Goal: Navigation & Orientation: Find specific page/section

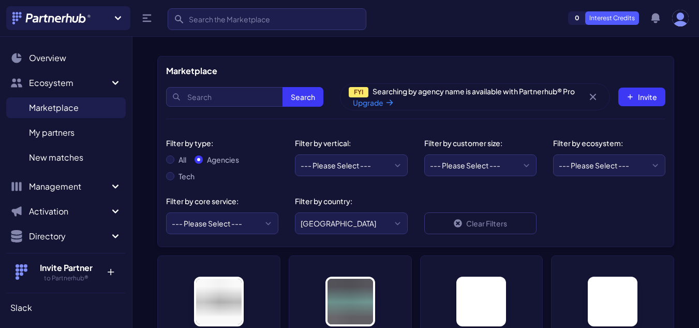
click at [608, 14] on p "Interest Credits" at bounding box center [612, 17] width 54 height 13
click at [660, 19] on icon "button" at bounding box center [656, 18] width 12 height 12
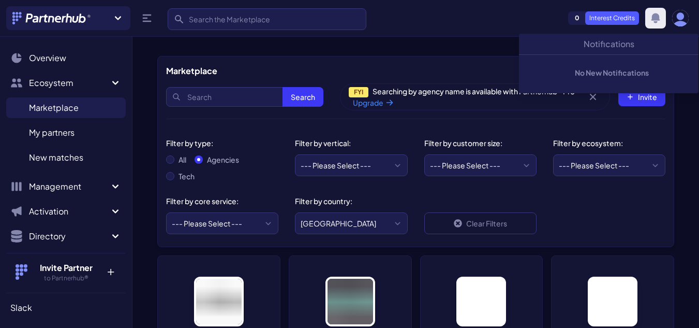
click at [660, 19] on icon "button" at bounding box center [656, 18] width 12 height 12
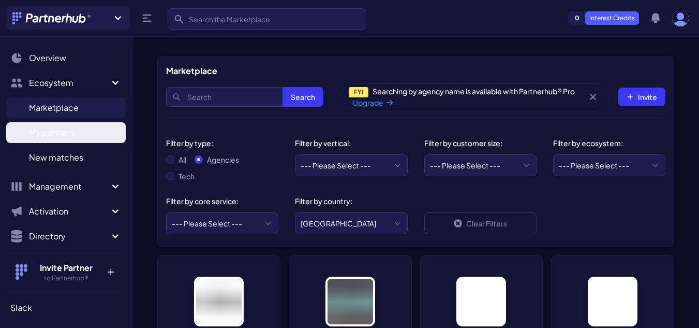
click at [61, 127] on span "My partners" at bounding box center [52, 132] width 46 height 12
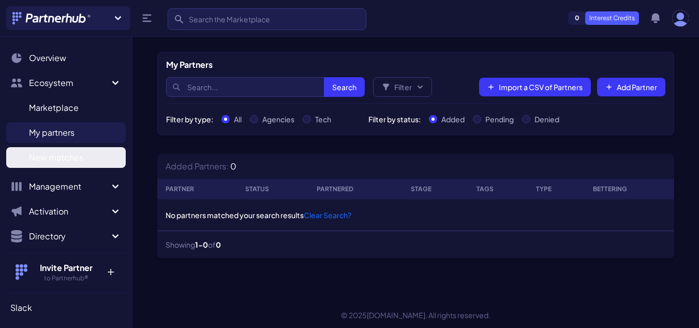
click at [65, 155] on span "New matches" at bounding box center [56, 157] width 54 height 12
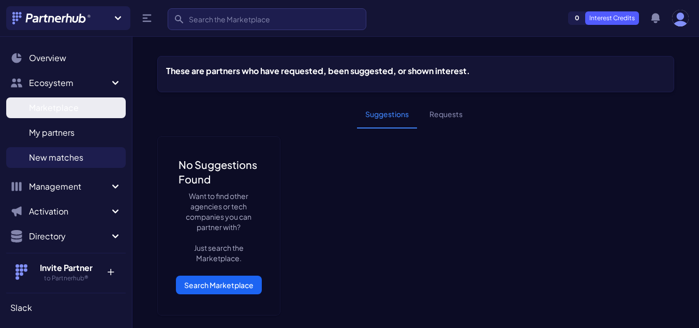
click at [47, 109] on span "Marketplace" at bounding box center [54, 107] width 50 height 12
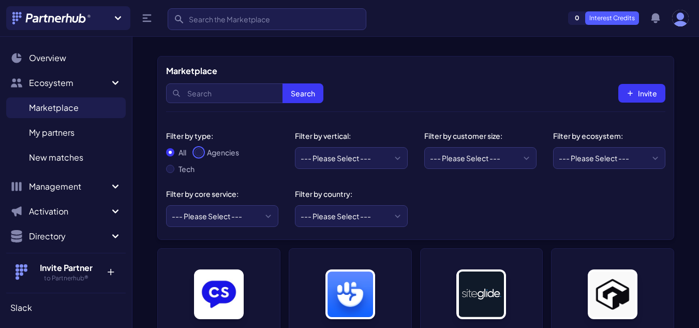
click at [201, 155] on input "Agencies" at bounding box center [199, 152] width 8 height 8
radio input "true"
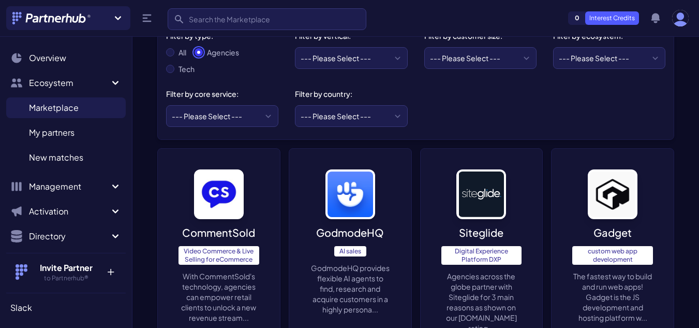
scroll to position [104, 0]
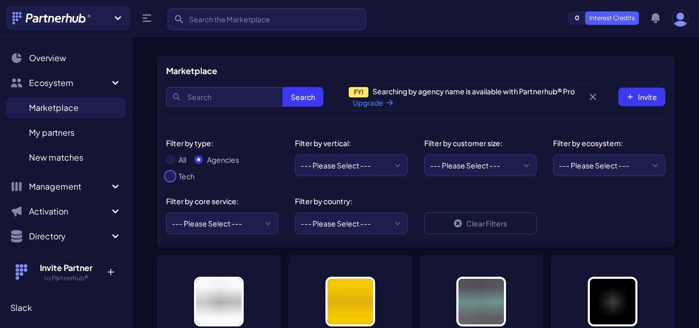
click at [173, 178] on input "Tech" at bounding box center [170, 176] width 8 height 8
radio input "true"
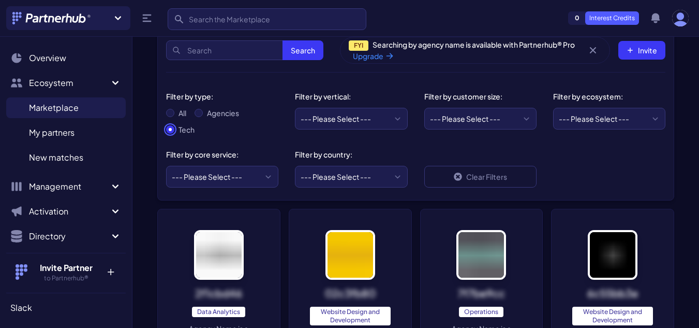
scroll to position [104, 0]
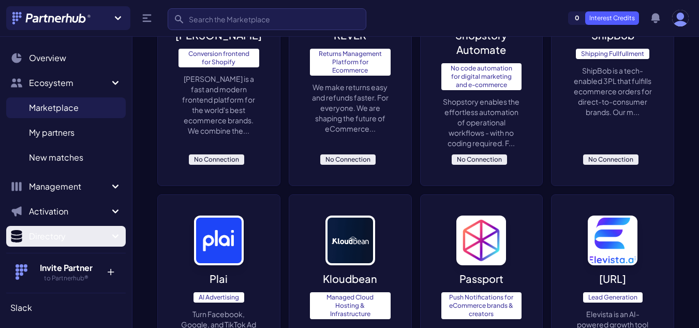
click at [50, 237] on span "Directory" at bounding box center [69, 236] width 80 height 12
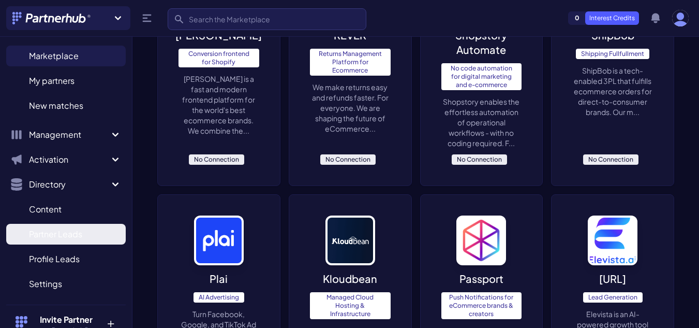
click at [71, 237] on span "Partner Leads" at bounding box center [55, 234] width 53 height 12
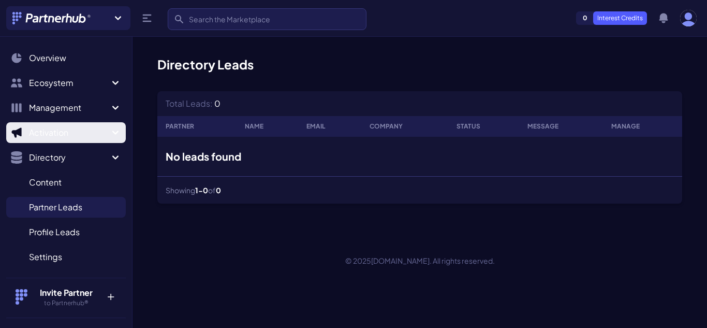
click at [83, 135] on span "Activation" at bounding box center [69, 132] width 80 height 12
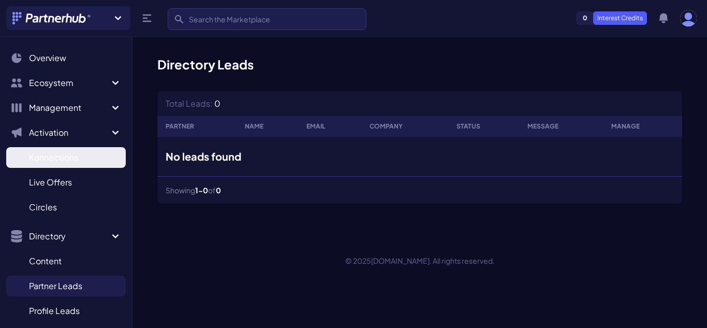
click at [84, 156] on link "Konnections K" at bounding box center [66, 157] width 120 height 21
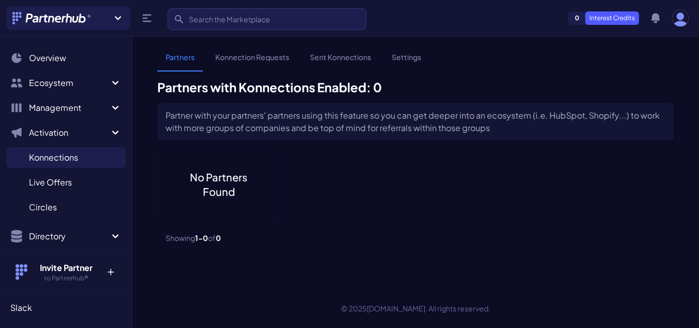
click at [246, 60] on link "Konnection Requests" at bounding box center [252, 62] width 91 height 20
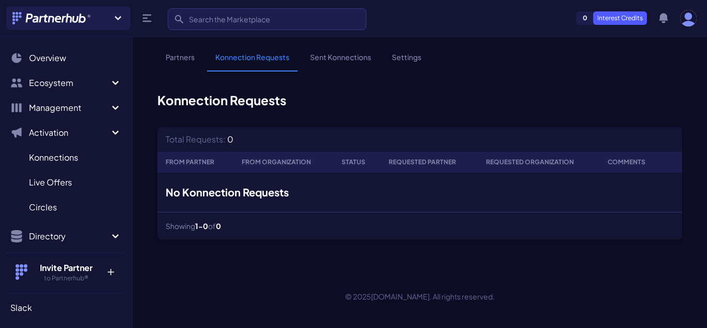
click at [318, 63] on link "Sent Konnections" at bounding box center [341, 62] width 78 height 20
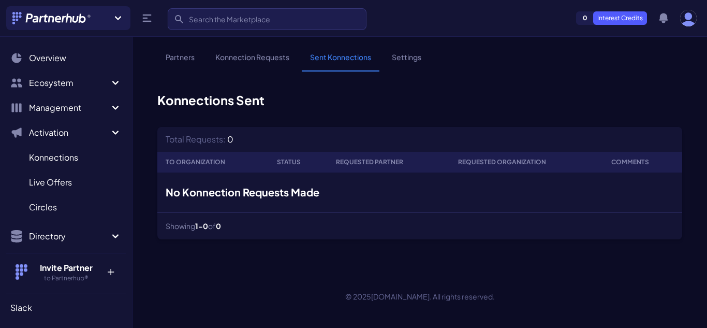
click at [407, 54] on link "Settings" at bounding box center [407, 62] width 46 height 20
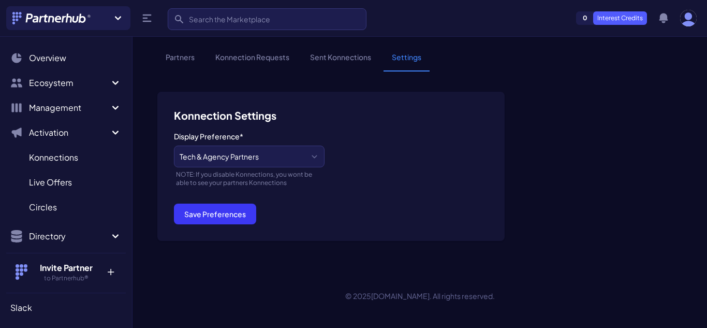
click at [343, 57] on link "Sent Konnections" at bounding box center [341, 62] width 78 height 20
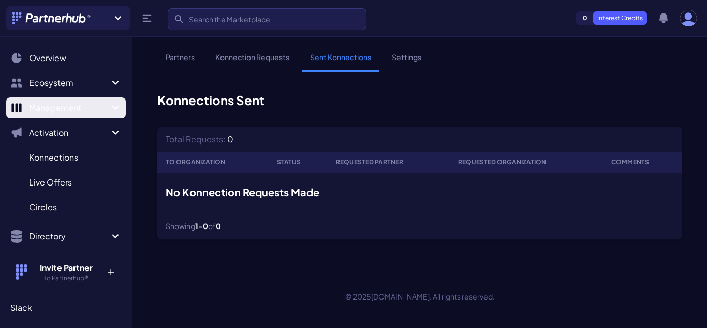
click at [83, 111] on span "Management" at bounding box center [69, 107] width 80 height 12
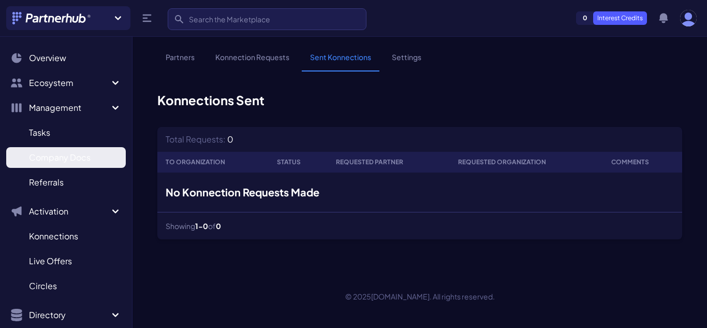
click at [75, 157] on span "Company Docs" at bounding box center [60, 157] width 62 height 12
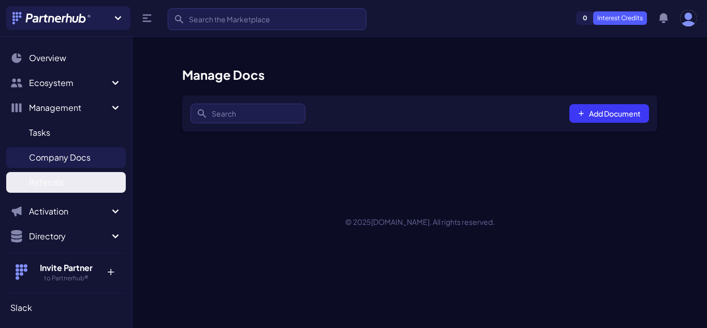
click at [67, 179] on link "Referrals R" at bounding box center [66, 182] width 120 height 21
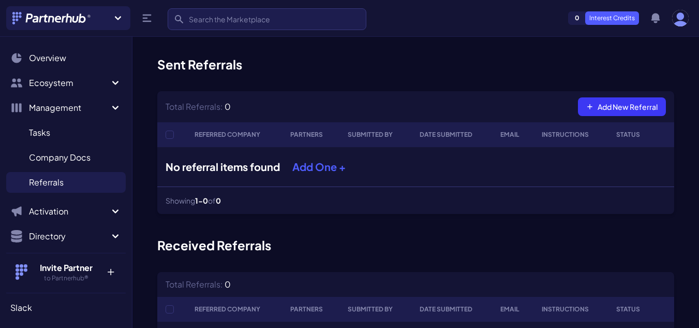
click at [74, 130] on link "Tasks T" at bounding box center [66, 132] width 120 height 21
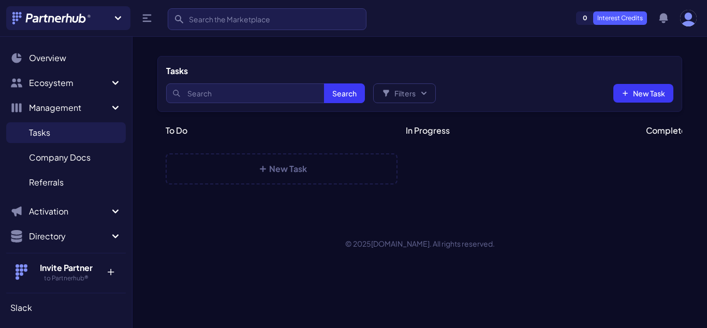
select select
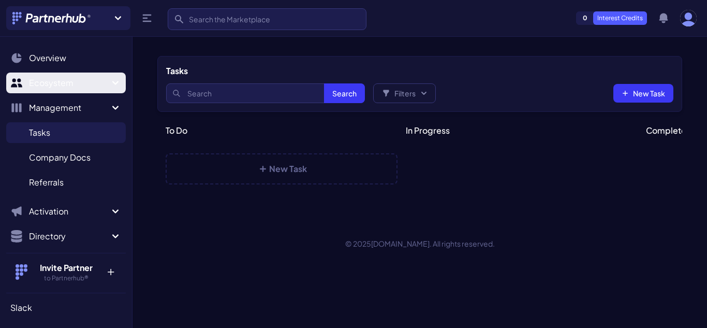
click at [89, 81] on span "Ecosystem" at bounding box center [69, 83] width 80 height 12
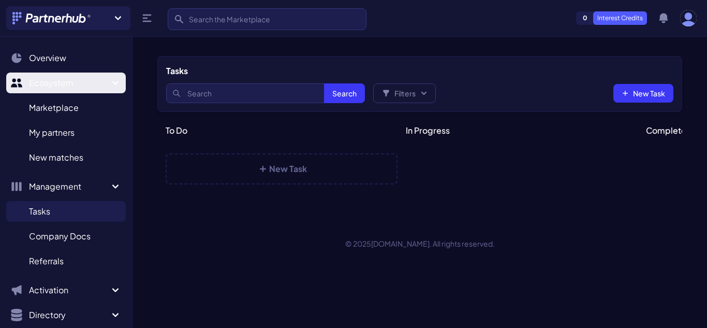
click at [77, 81] on span "Ecosystem" at bounding box center [69, 83] width 80 height 12
